Goal: Transaction & Acquisition: Purchase product/service

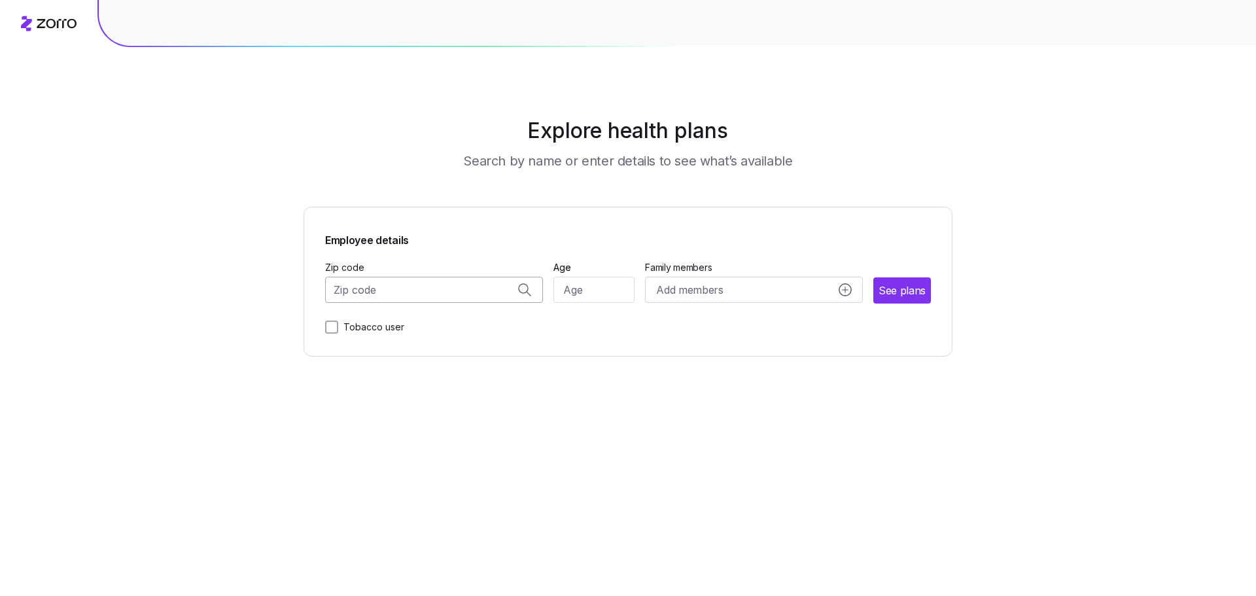
click at [421, 291] on input "Zip code" at bounding box center [434, 290] width 218 height 26
click at [378, 325] on span "83406, [GEOGRAPHIC_DATA], [GEOGRAPHIC_DATA]" at bounding box center [431, 324] width 183 height 16
type input "83406, [GEOGRAPHIC_DATA], [GEOGRAPHIC_DATA]"
click at [573, 296] on input "Age" at bounding box center [595, 290] width 82 height 26
click at [711, 294] on span "Add members" at bounding box center [690, 290] width 67 height 16
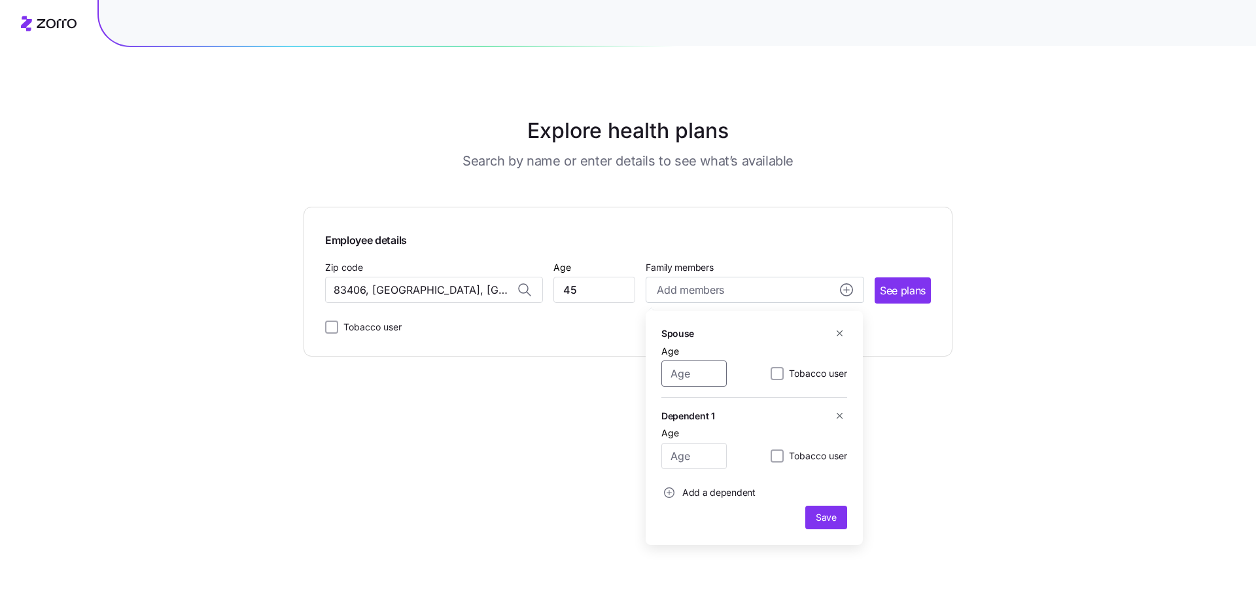
click at [695, 381] on input "Age" at bounding box center [694, 374] width 65 height 26
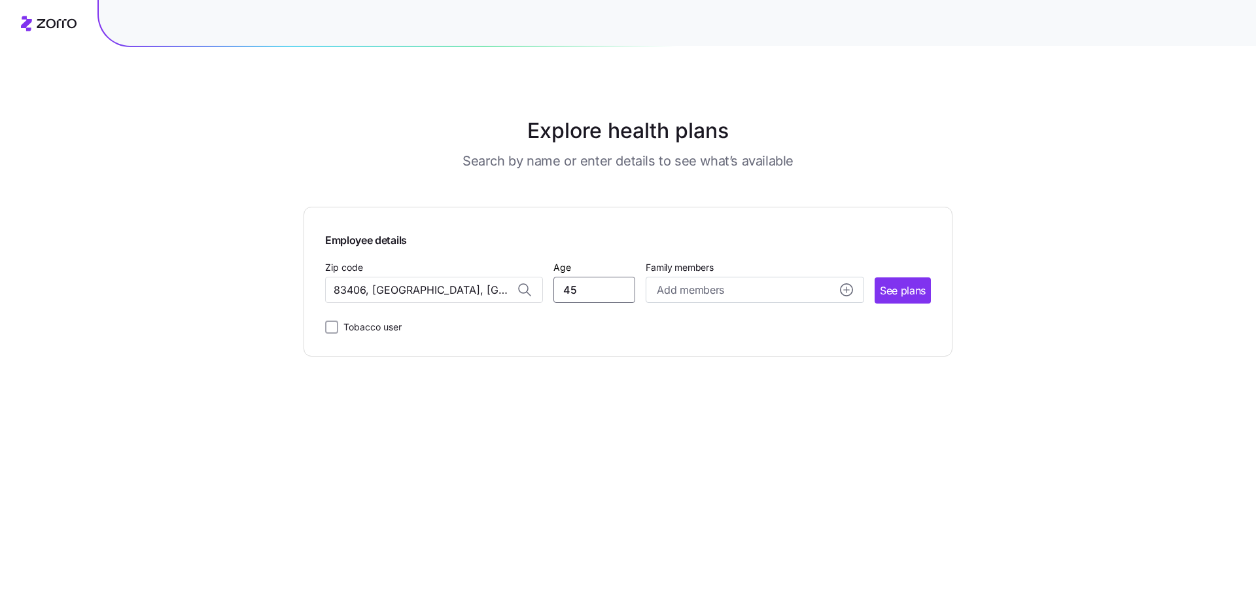
drag, startPoint x: 588, startPoint y: 295, endPoint x: 536, endPoint y: 289, distance: 52.7
click at [536, 289] on div "Zip code 83406, [GEOGRAPHIC_DATA], [GEOGRAPHIC_DATA] Age [DEMOGRAPHIC_DATA] Fam…" at bounding box center [628, 281] width 606 height 44
type input "42"
click at [671, 292] on span "Add members" at bounding box center [690, 290] width 67 height 16
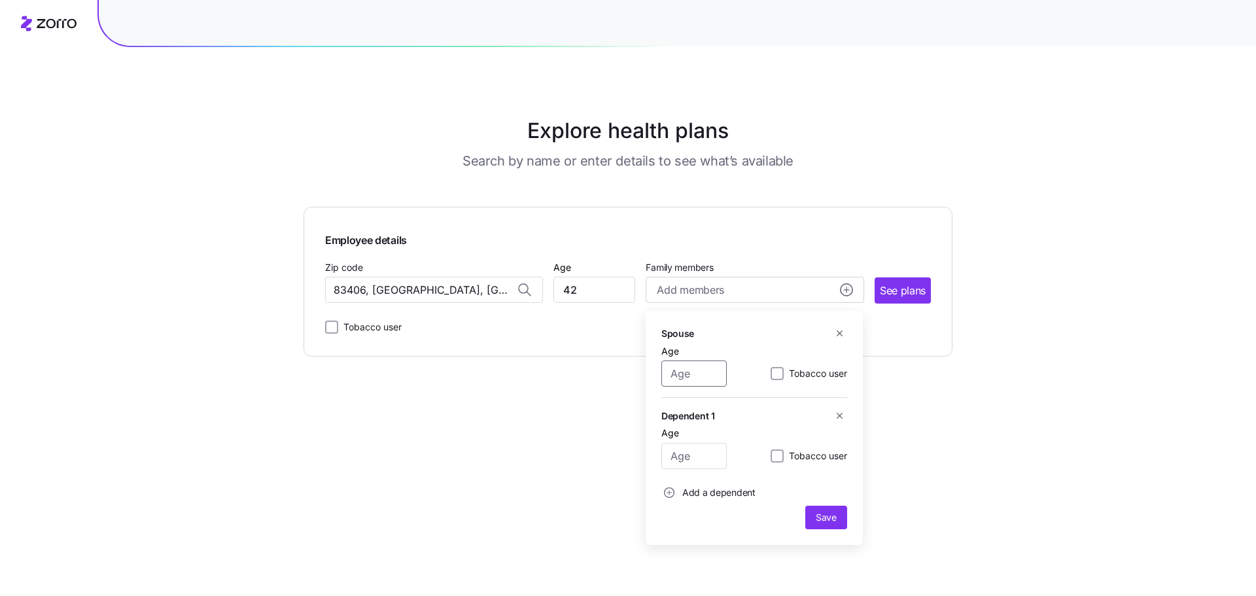
click at [698, 374] on input "Age" at bounding box center [694, 374] width 65 height 26
type input "37"
click at [984, 531] on div "Explore health plans Search by name or enter details to see what’s available Em…" at bounding box center [628, 298] width 1256 height 596
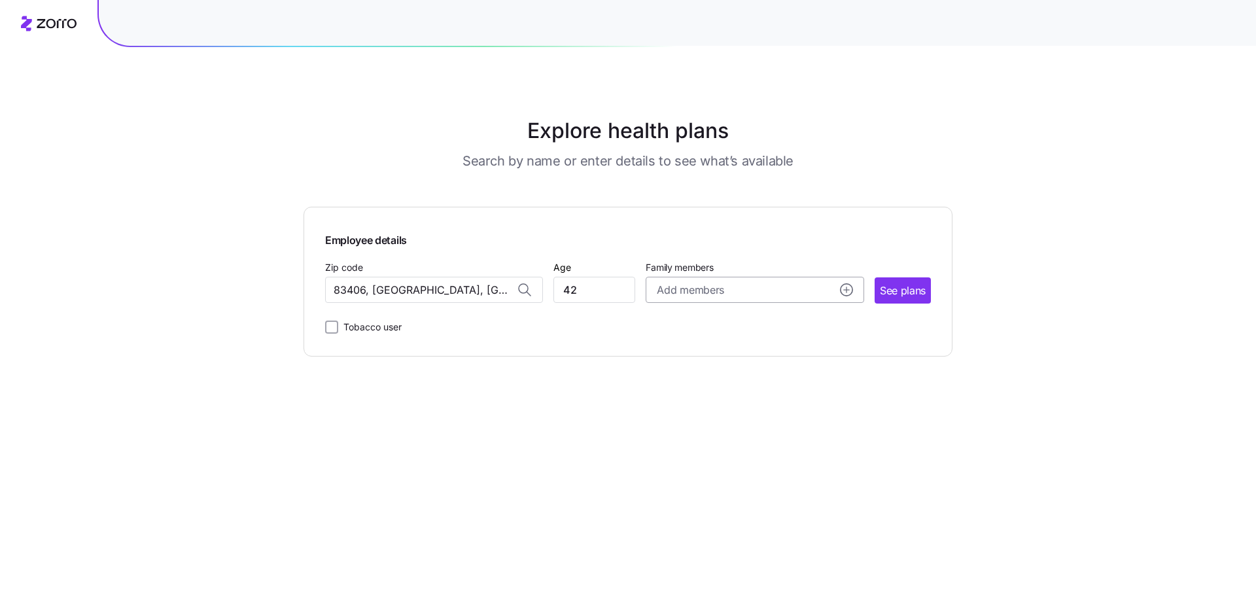
click at [756, 291] on div "Add members" at bounding box center [755, 290] width 196 height 16
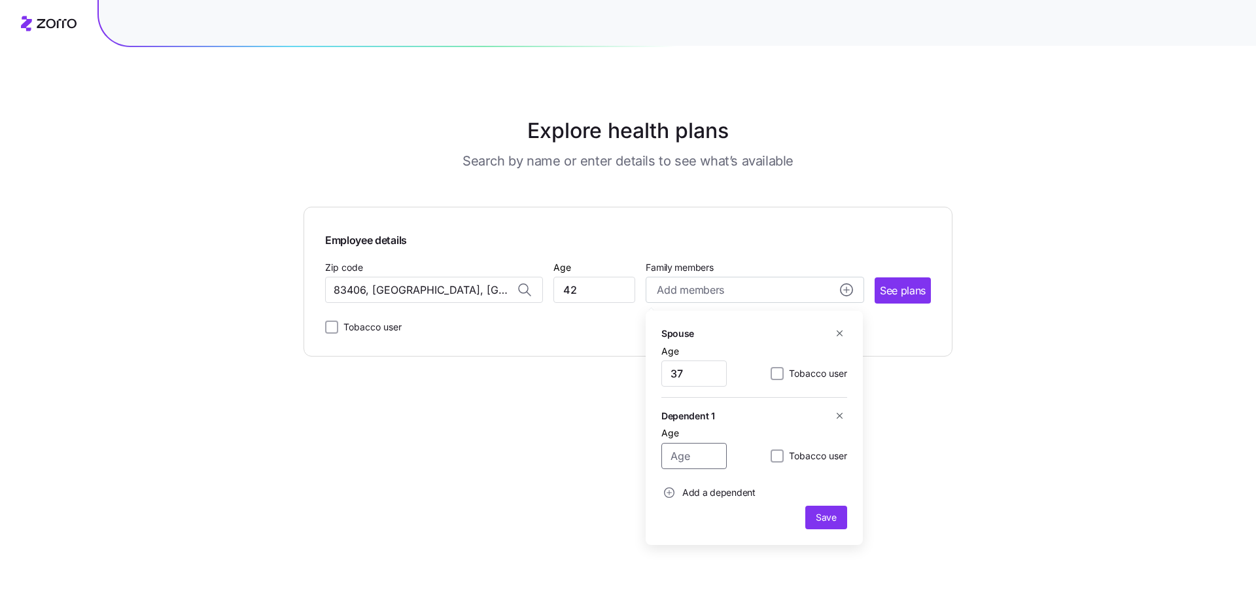
click at [703, 453] on input "Age" at bounding box center [694, 456] width 65 height 26
type input "14"
click at [714, 489] on span "Add a dependent" at bounding box center [718, 492] width 73 height 13
click at [690, 523] on input "Age" at bounding box center [688, 527] width 65 height 26
type input "12"
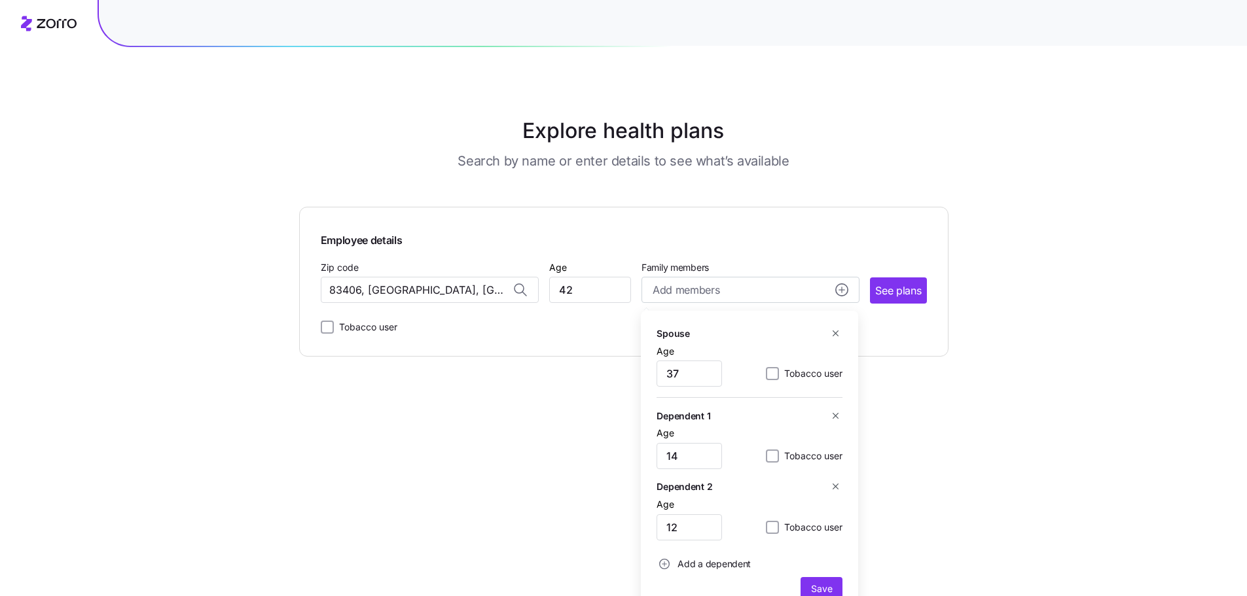
click at [698, 566] on span "Add a dependent" at bounding box center [713, 564] width 73 height 13
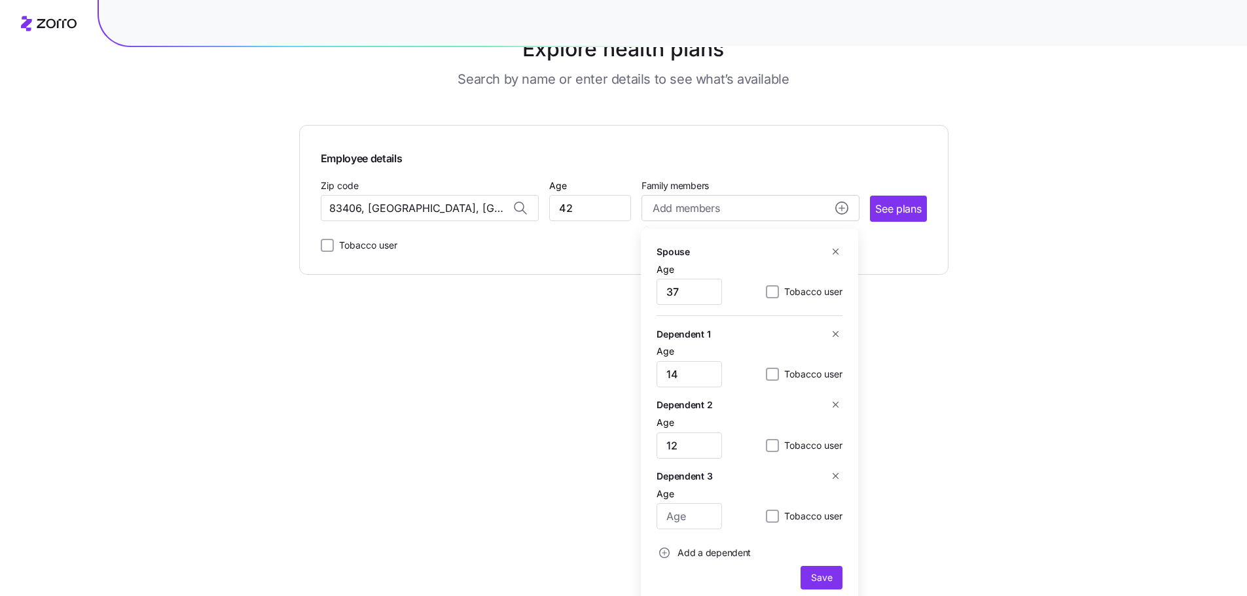
scroll to position [87, 0]
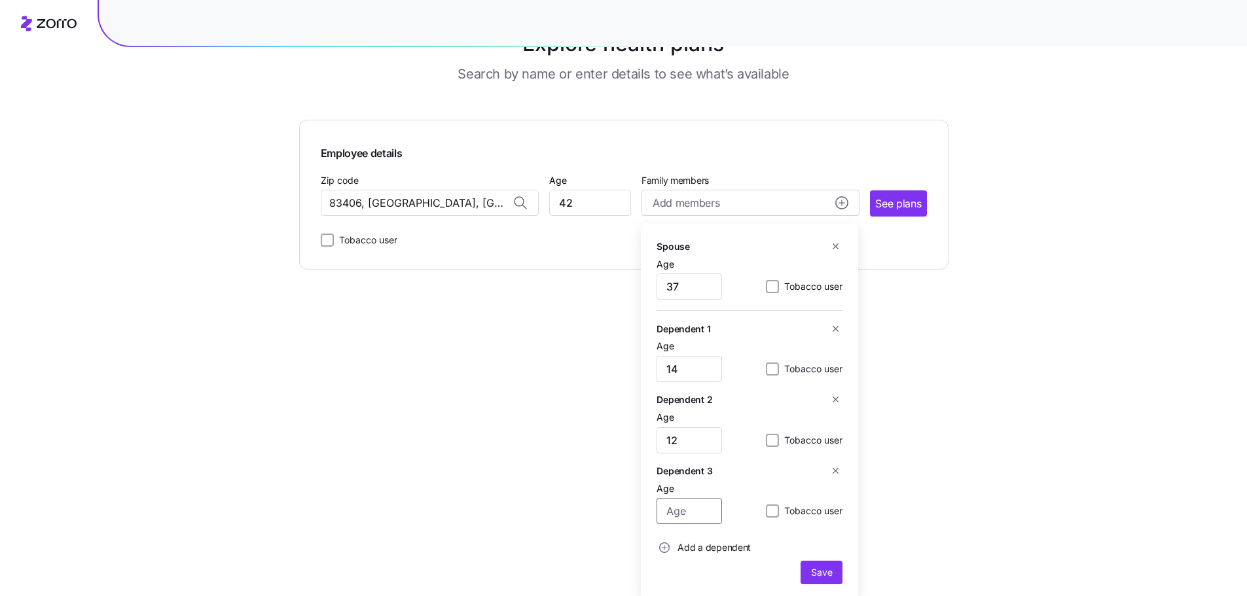
click at [698, 515] on input "Age" at bounding box center [688, 511] width 65 height 26
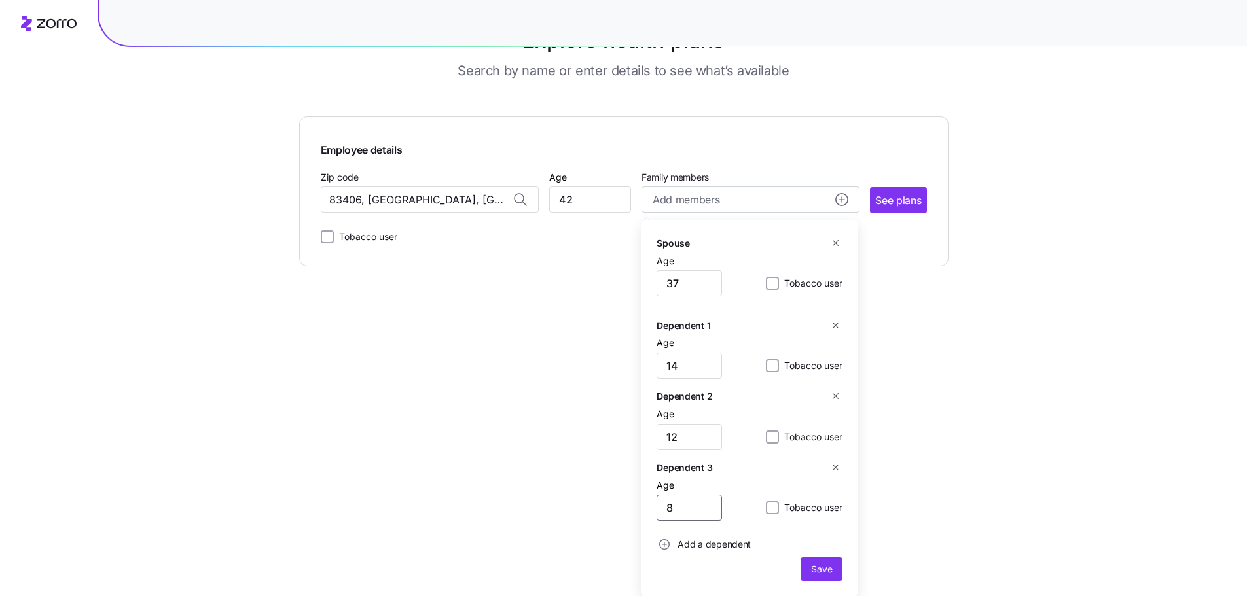
scroll to position [91, 0]
type input "8"
click at [698, 544] on span "Add a dependent" at bounding box center [713, 543] width 73 height 13
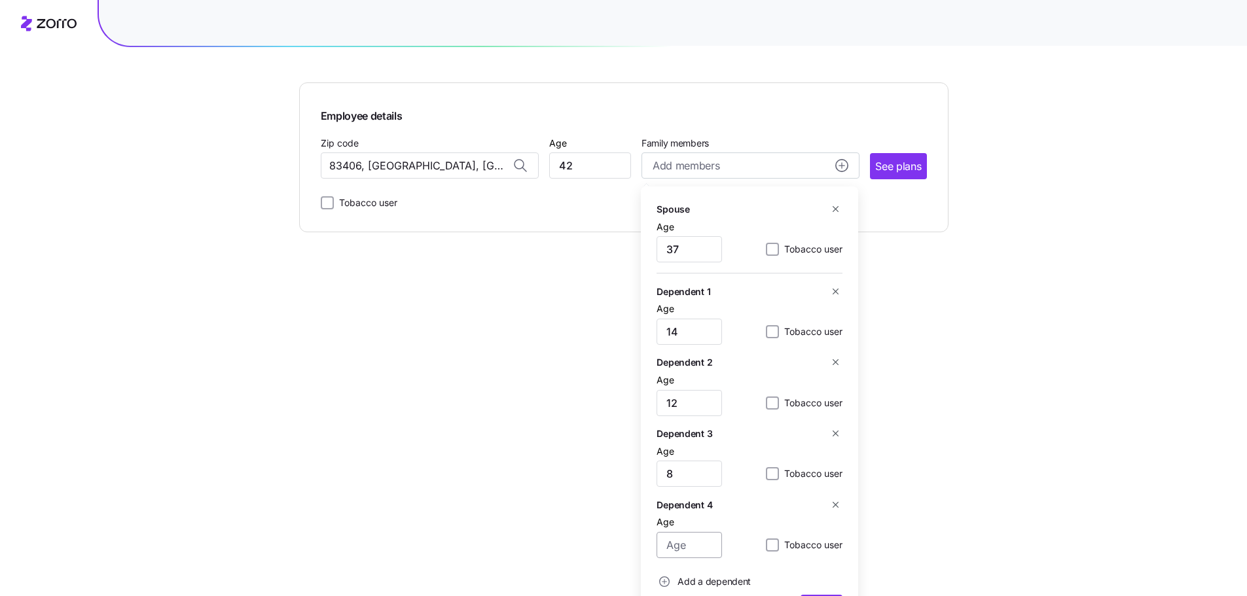
scroll to position [162, 0]
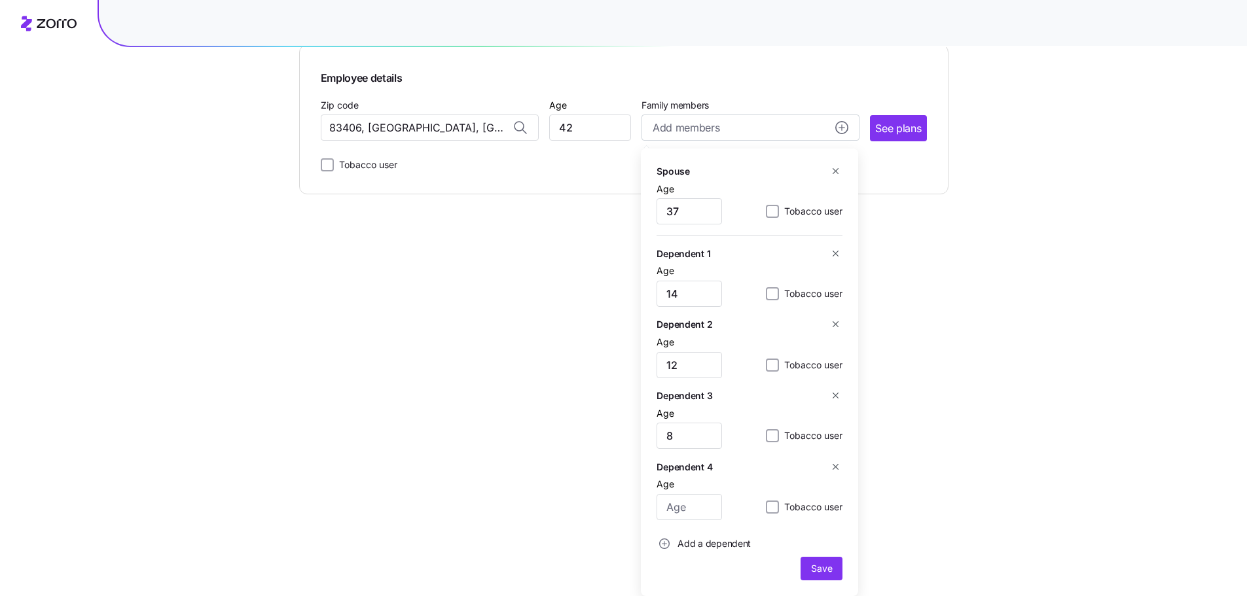
click at [691, 522] on div "Dependent 4 Age Tobacco user" at bounding box center [749, 494] width 186 height 71
click at [688, 512] on input "Age" at bounding box center [688, 507] width 65 height 26
type input "5"
click at [829, 582] on div "Spouse Age [DEMOGRAPHIC_DATA] Tobacco user Dependent 1 Age [DEMOGRAPHIC_DATA] T…" at bounding box center [749, 373] width 217 height 448
click at [824, 574] on span "Save" at bounding box center [821, 568] width 21 height 13
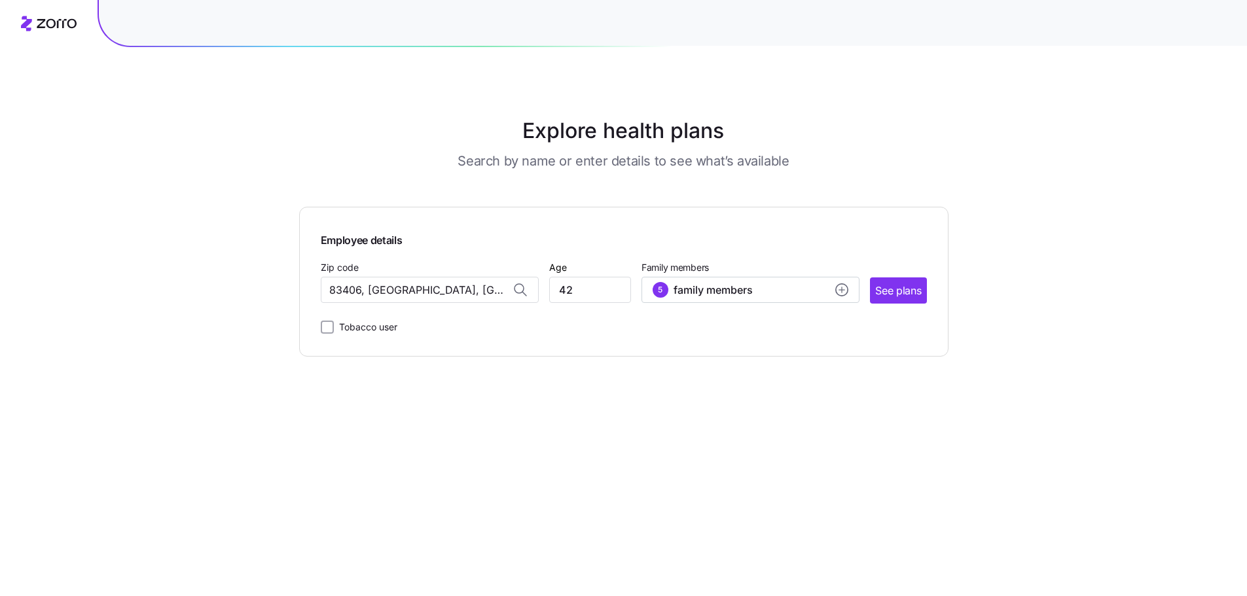
scroll to position [0, 0]
click at [896, 280] on button "See plans" at bounding box center [903, 290] width 56 height 26
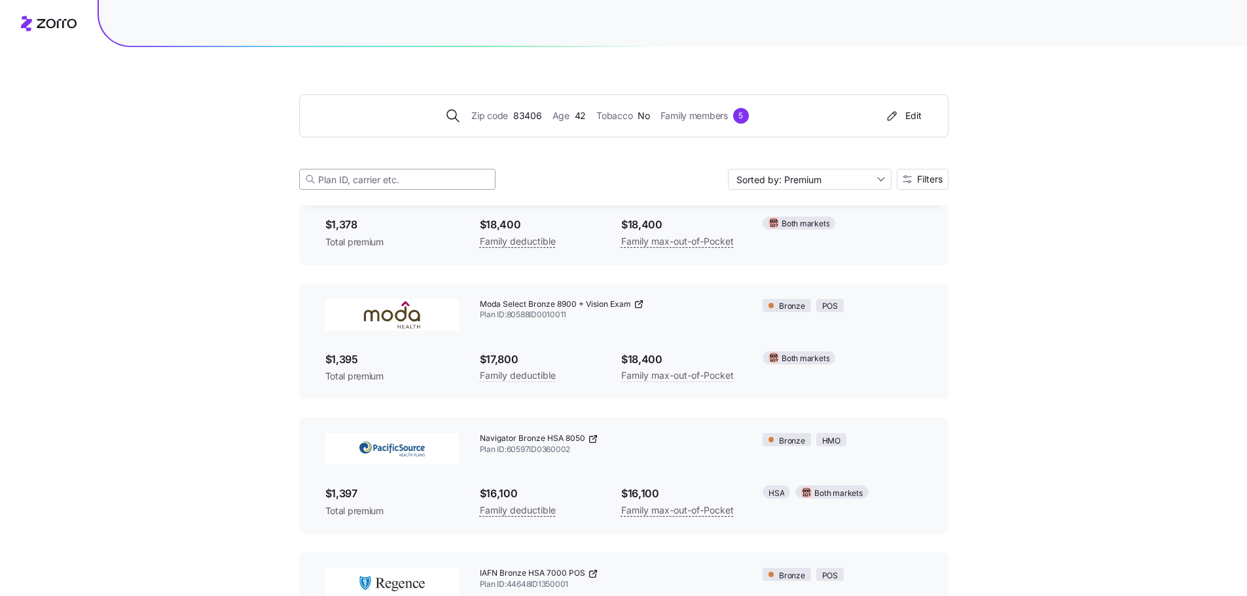
drag, startPoint x: 348, startPoint y: 164, endPoint x: 379, endPoint y: 174, distance: 32.3
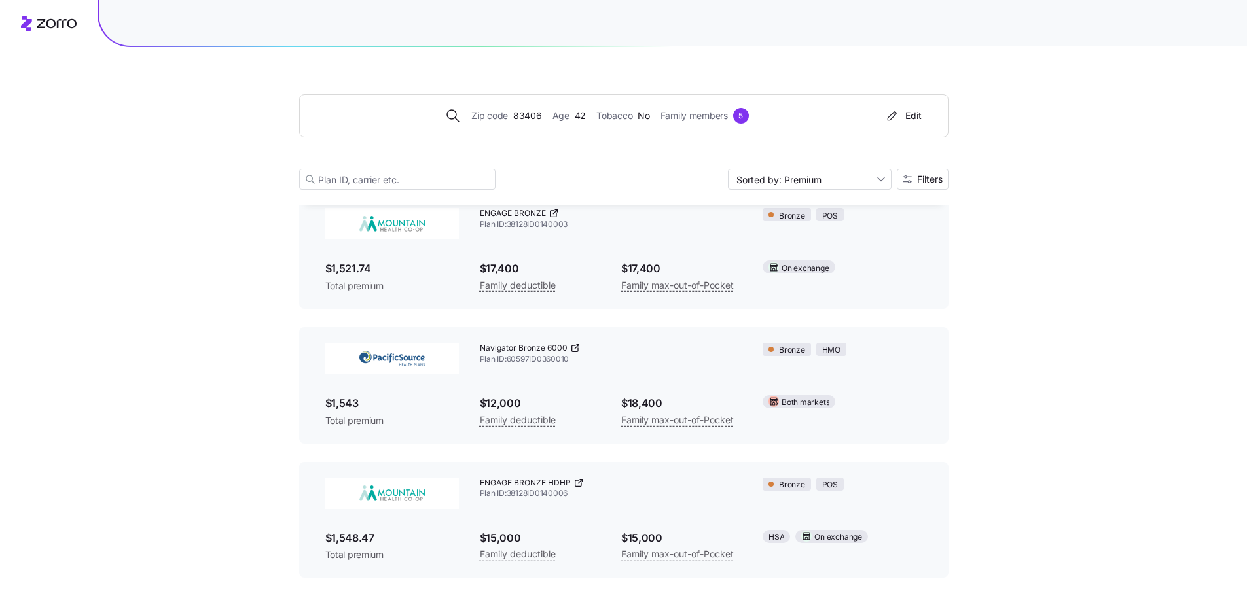
scroll to position [2403, 0]
